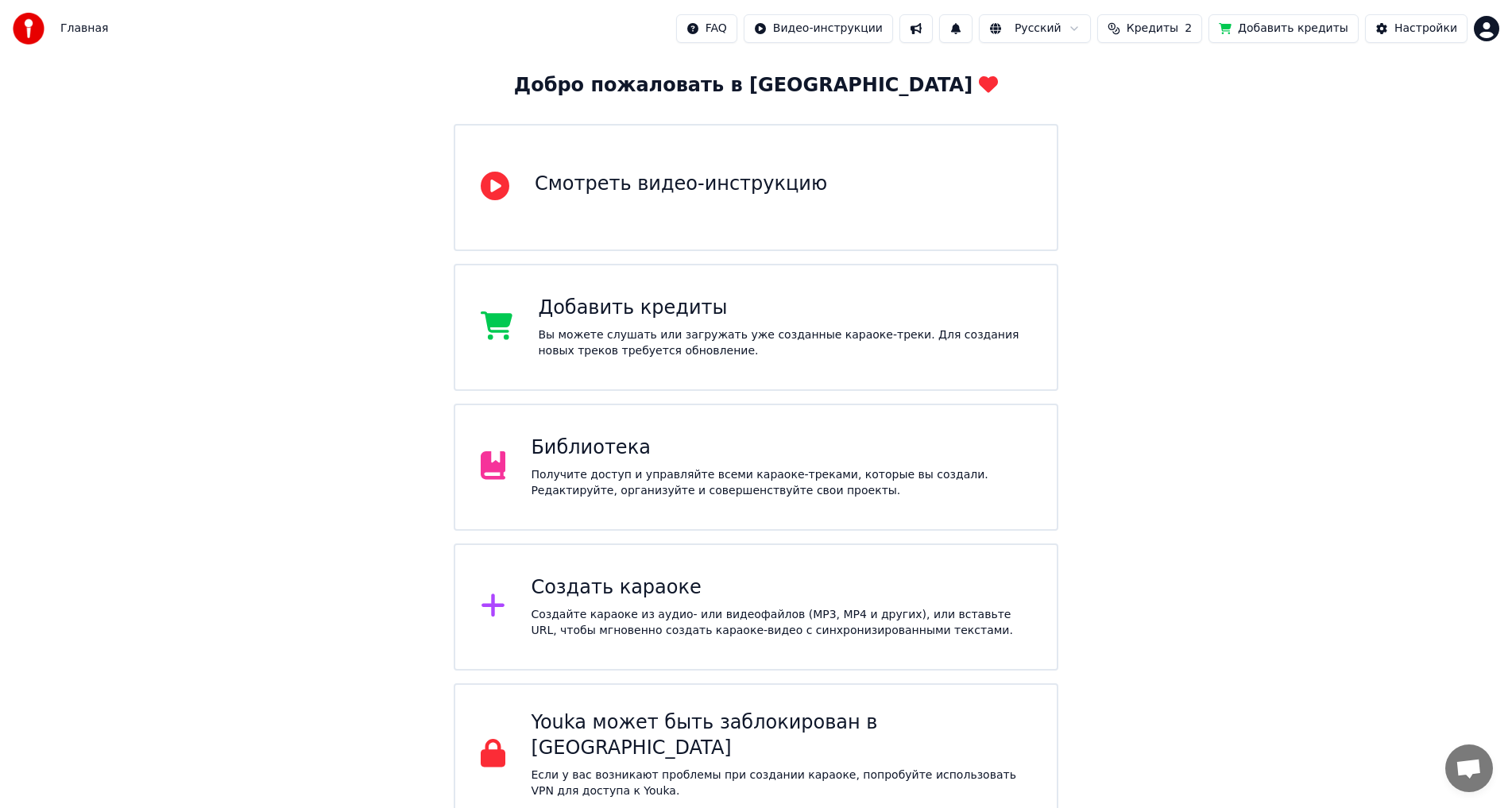
scroll to position [82, 0]
click at [1006, 426] on div "Библиотека Получите доступ и управляйте всеми караоке-треками, которые вы созда…" at bounding box center [756, 465] width 605 height 127
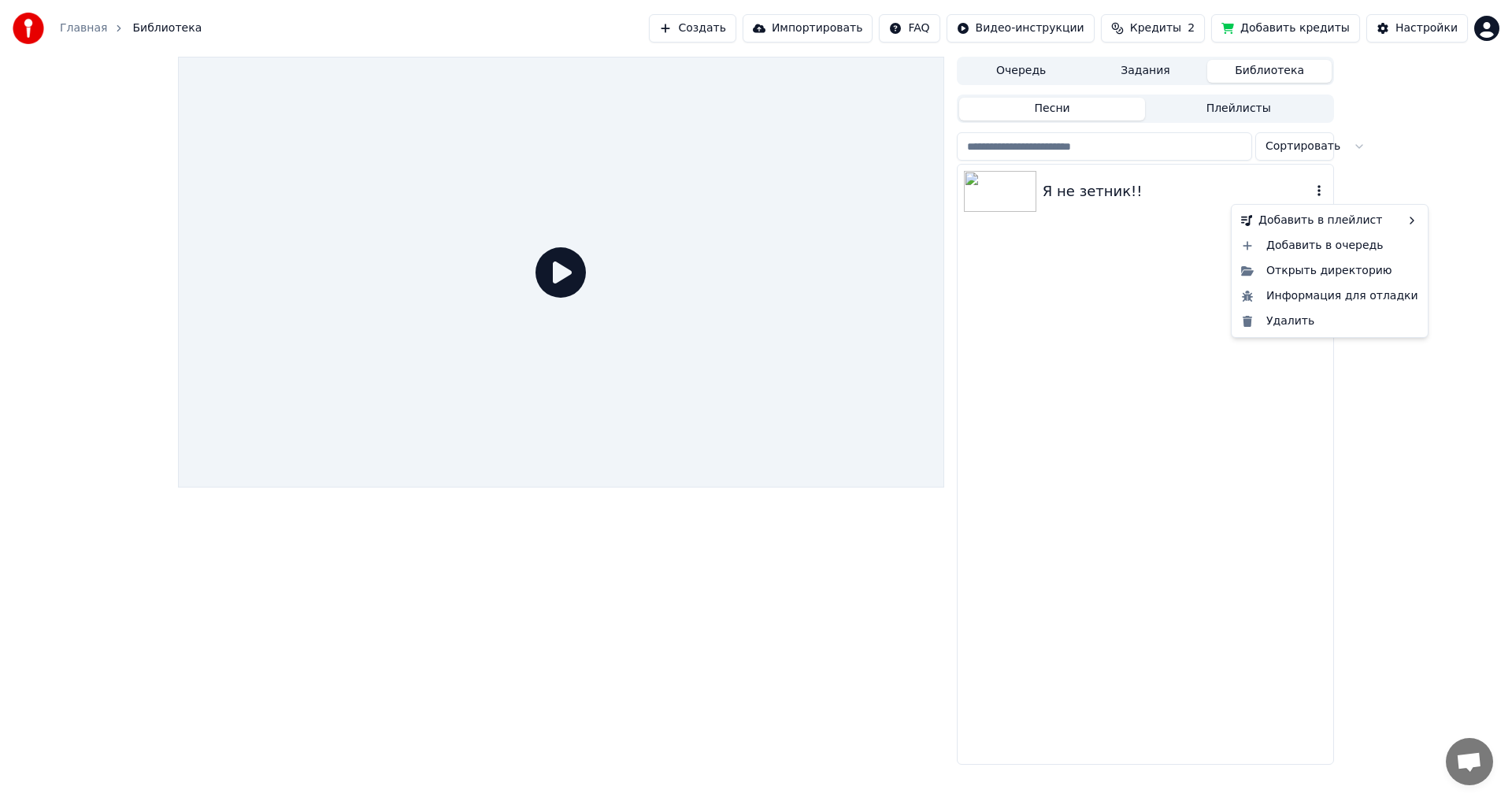
click at [1320, 195] on icon "button" at bounding box center [1318, 190] width 3 height 11
click at [1302, 329] on div "Удалить" at bounding box center [1330, 322] width 190 height 25
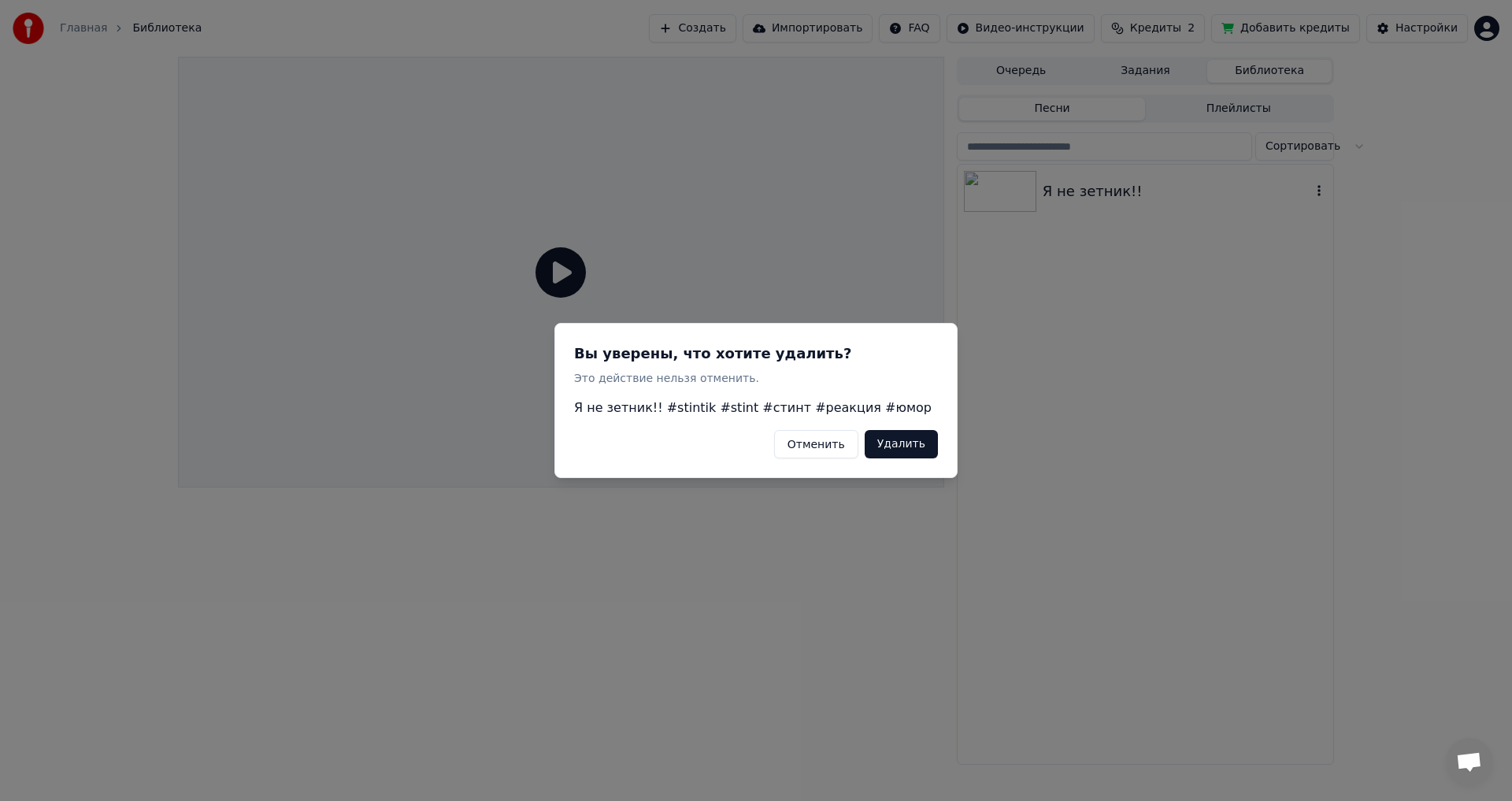
click at [849, 449] on button "Отменить" at bounding box center [816, 444] width 84 height 28
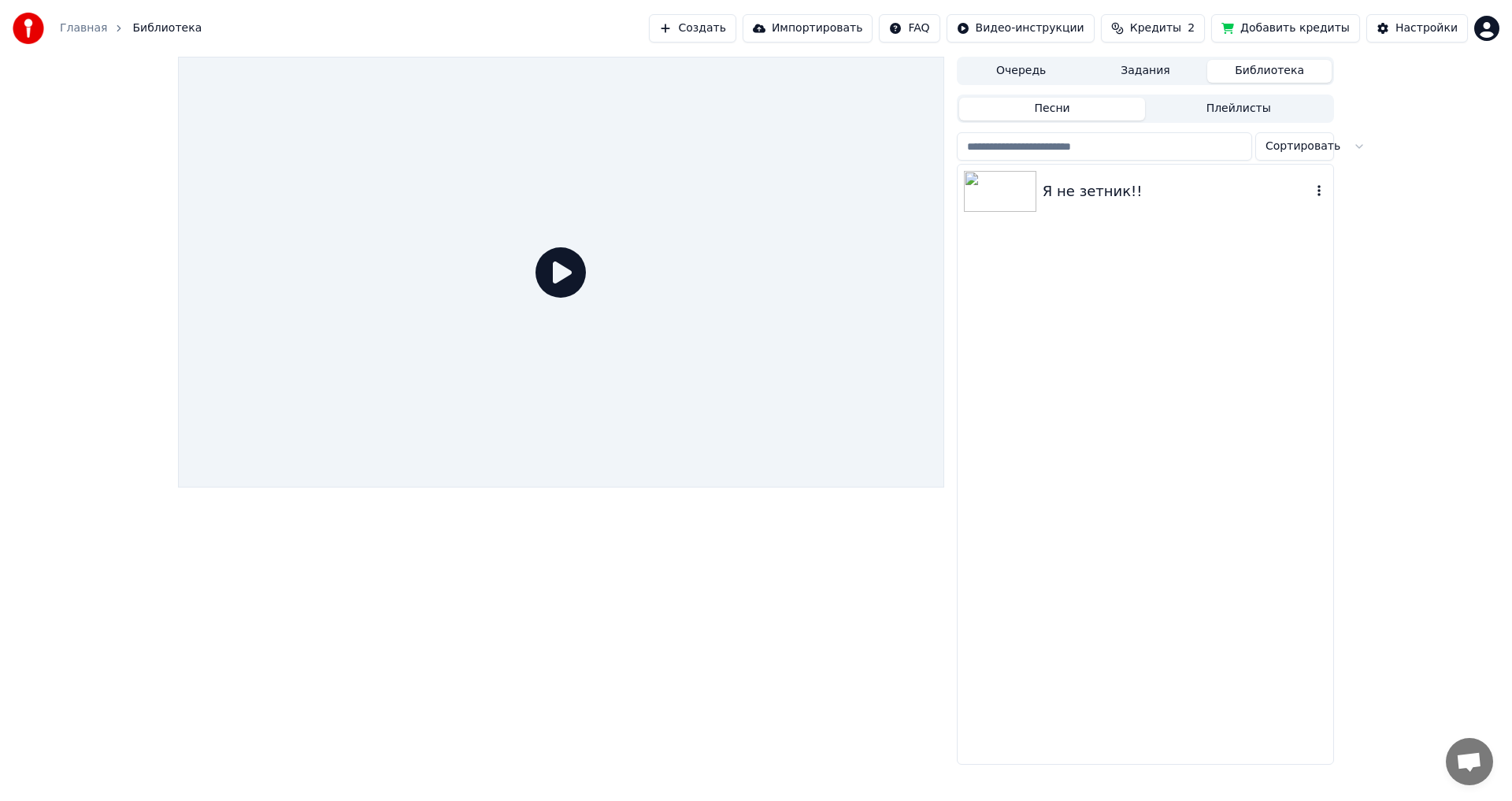
click at [554, 286] on icon at bounding box center [561, 272] width 50 height 50
click at [1318, 193] on icon "button" at bounding box center [1319, 190] width 15 height 13
click at [1317, 188] on icon "button" at bounding box center [1319, 190] width 15 height 13
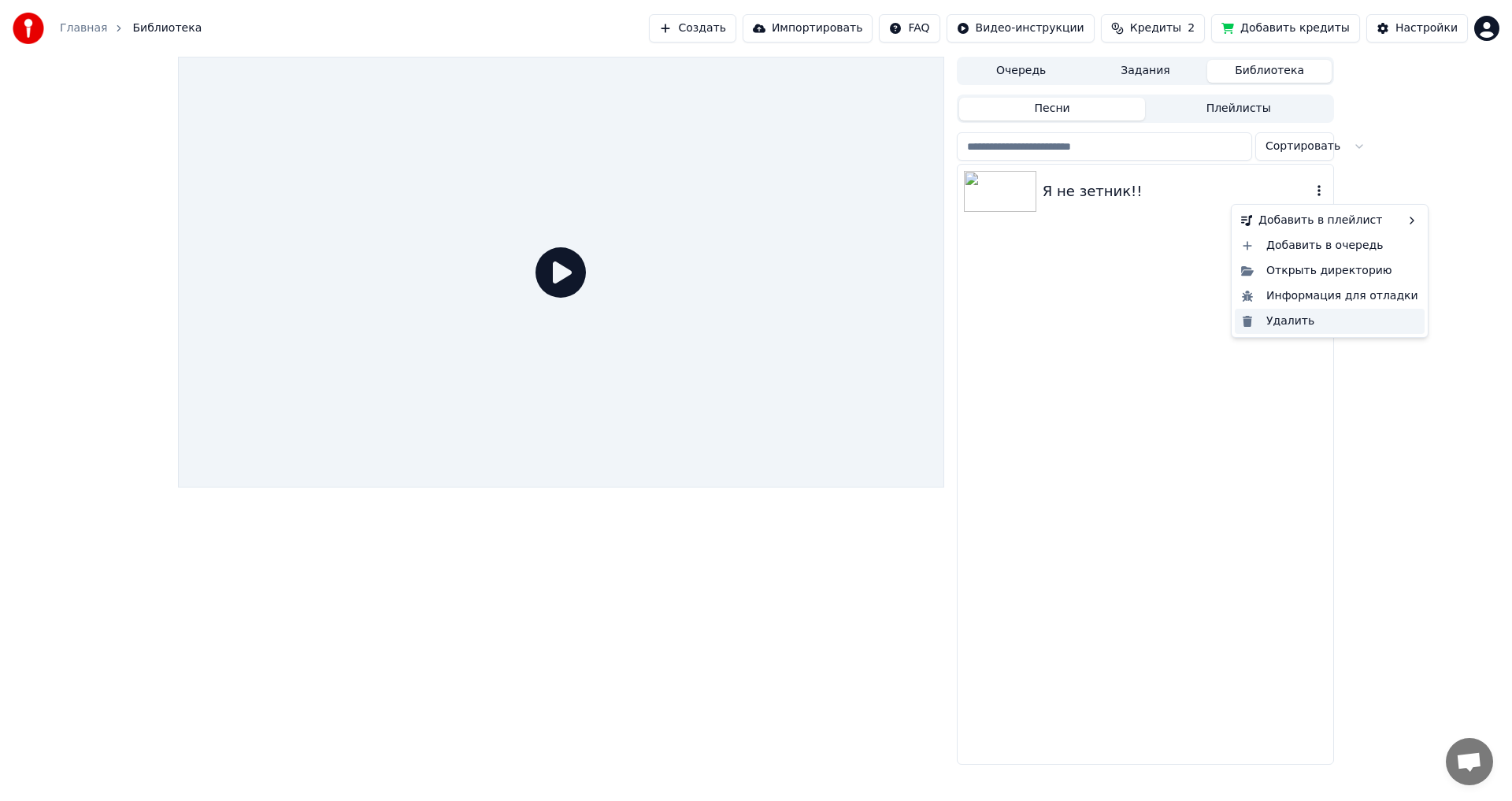
click at [1313, 314] on div "Удалить" at bounding box center [1330, 322] width 190 height 25
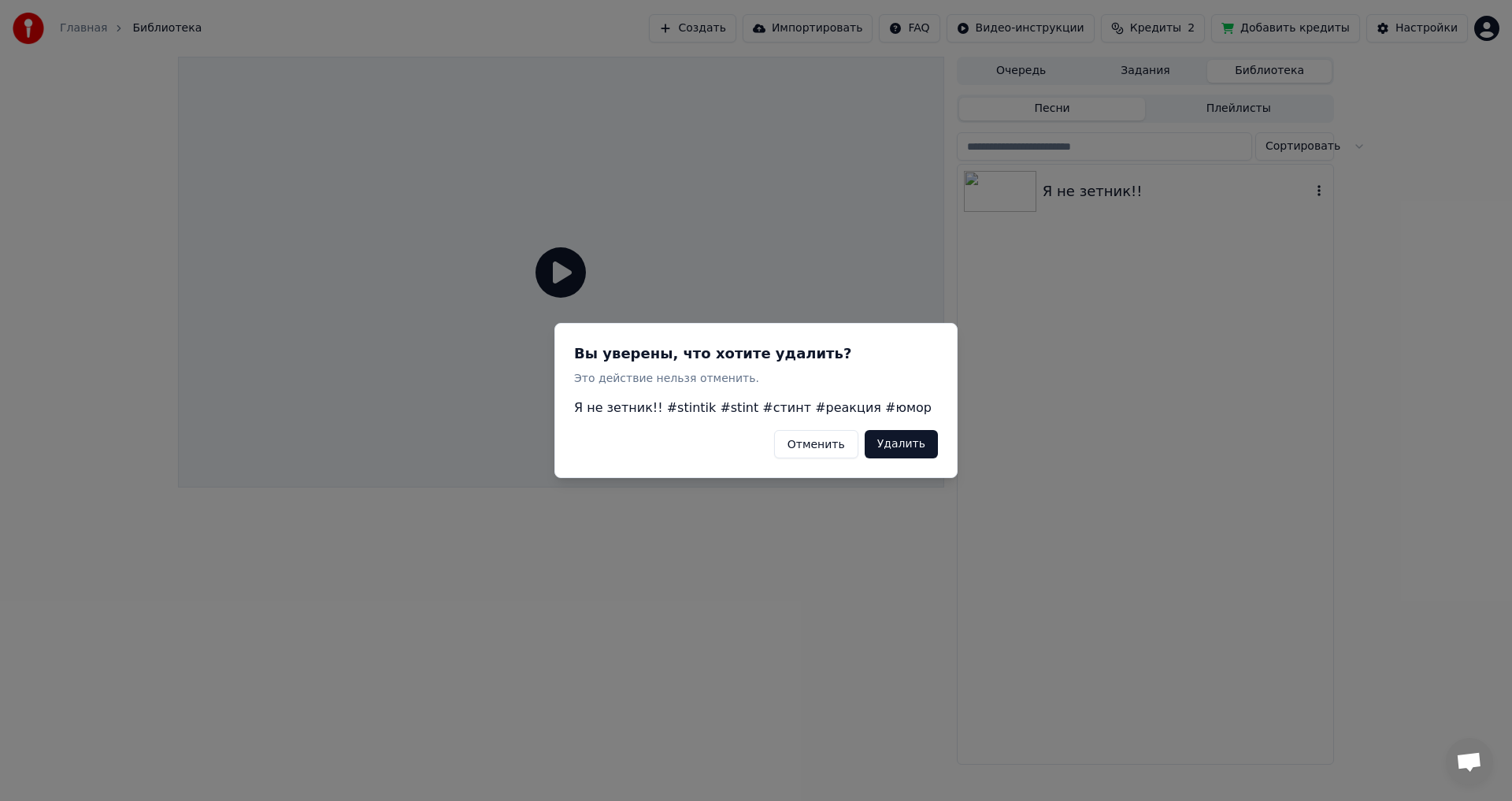
click at [927, 446] on button "Удалить" at bounding box center [902, 444] width 74 height 28
